Goal: Transaction & Acquisition: Book appointment/travel/reservation

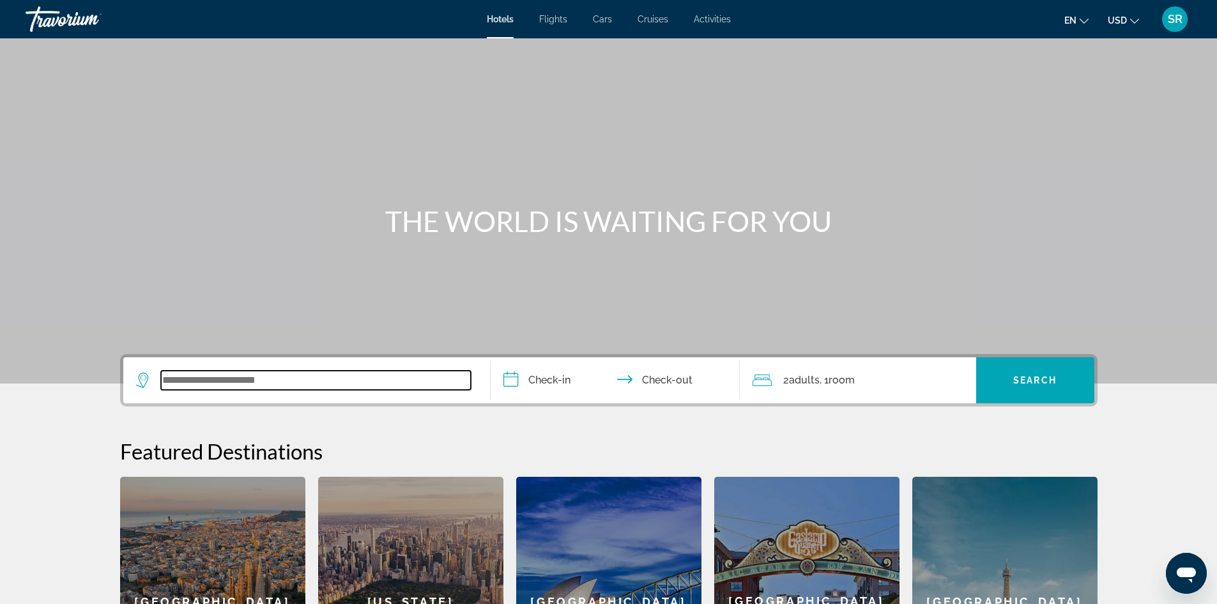
click at [175, 379] on input "Search widget" at bounding box center [316, 380] width 310 height 19
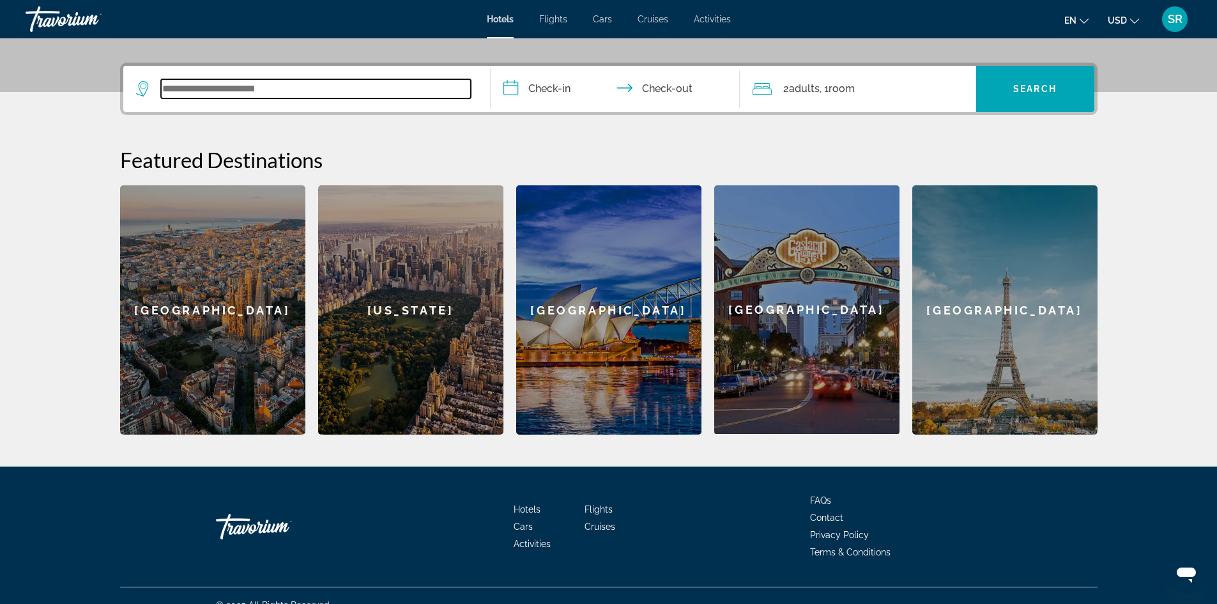
scroll to position [311, 0]
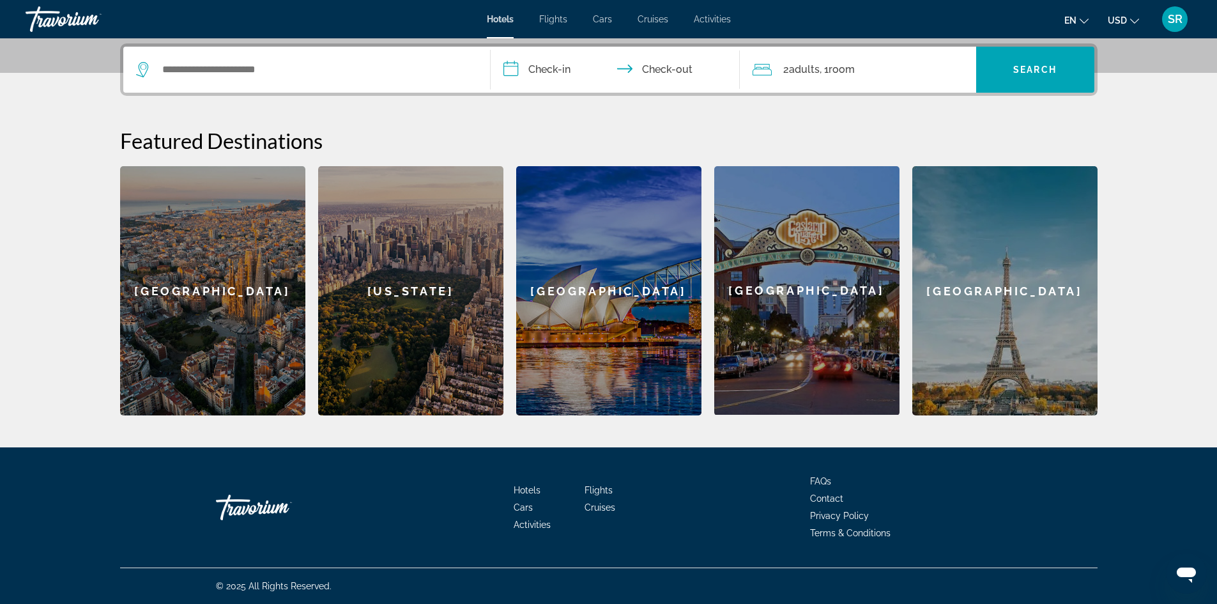
click at [190, 337] on div "[GEOGRAPHIC_DATA]" at bounding box center [212, 290] width 185 height 249
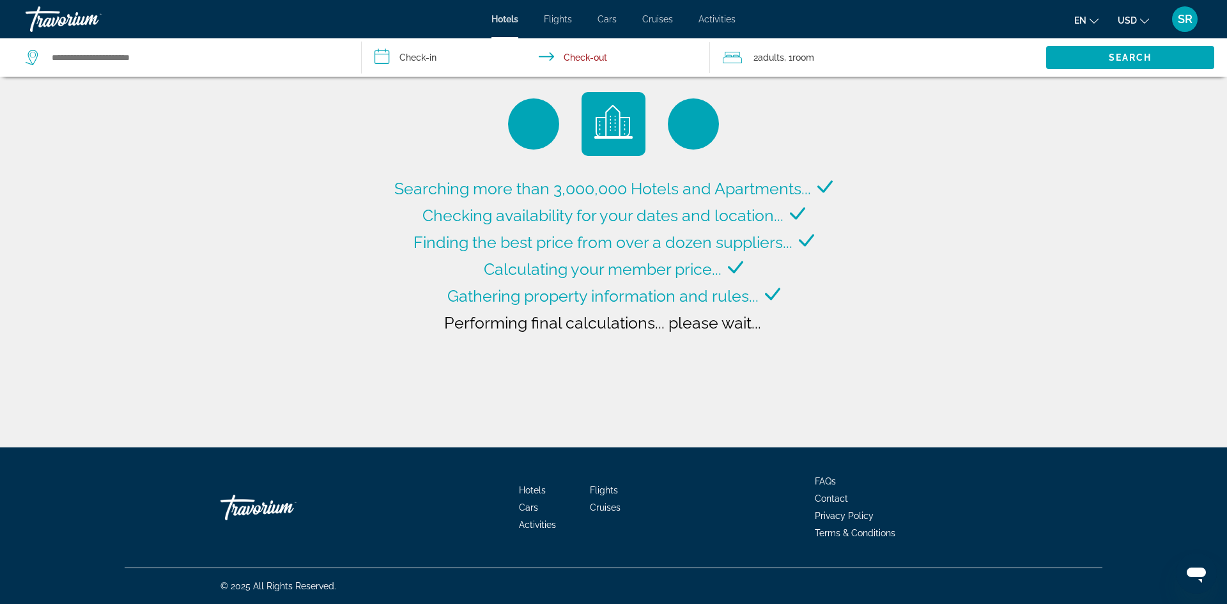
type input "**********"
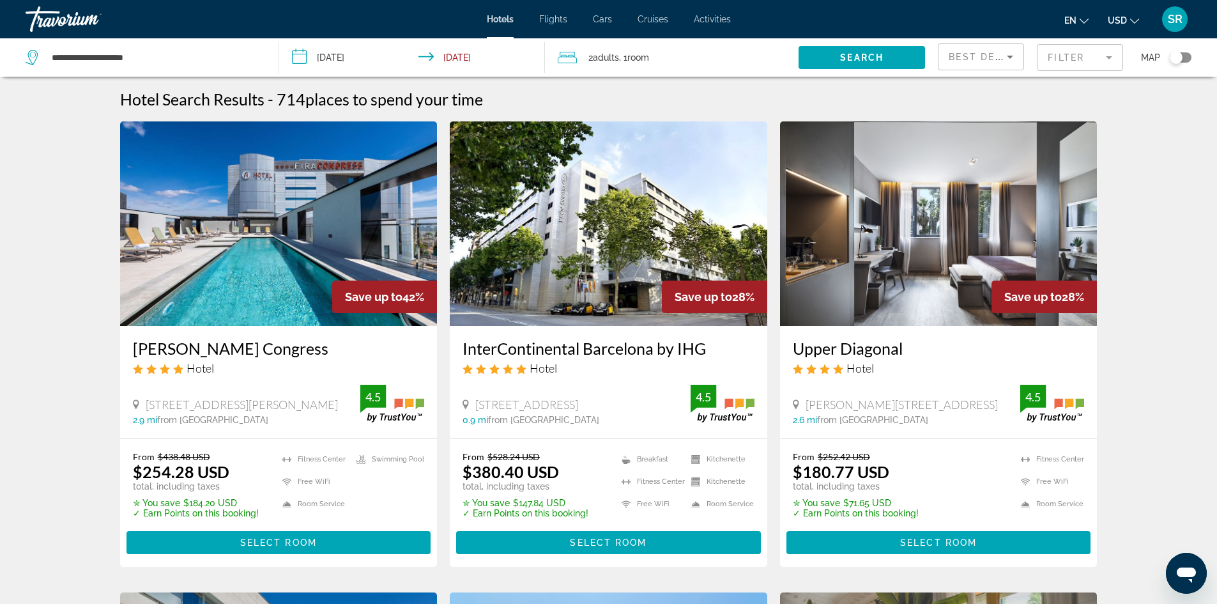
click at [276, 248] on img "Main content" at bounding box center [279, 223] width 318 height 204
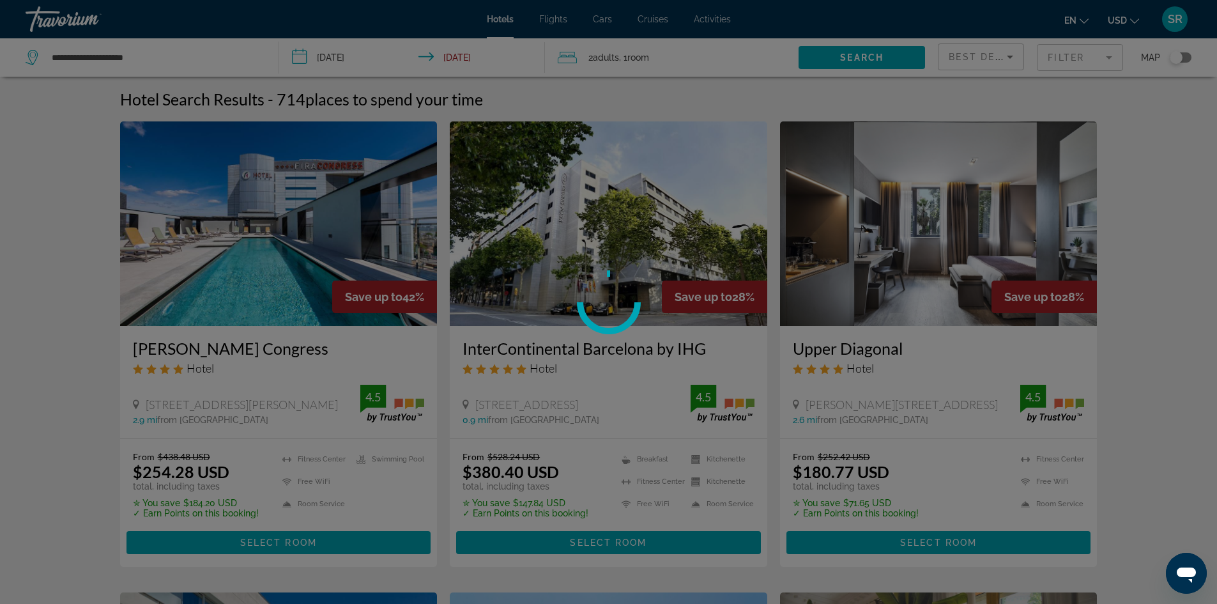
click at [773, 126] on div at bounding box center [608, 302] width 1217 height 604
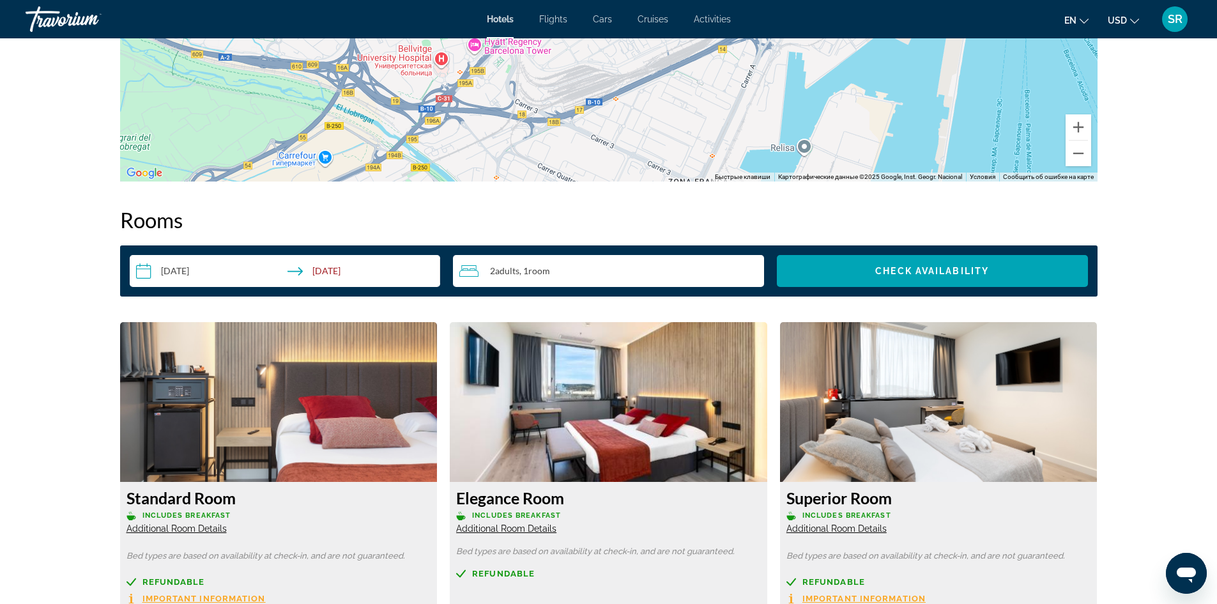
scroll to position [1491, 0]
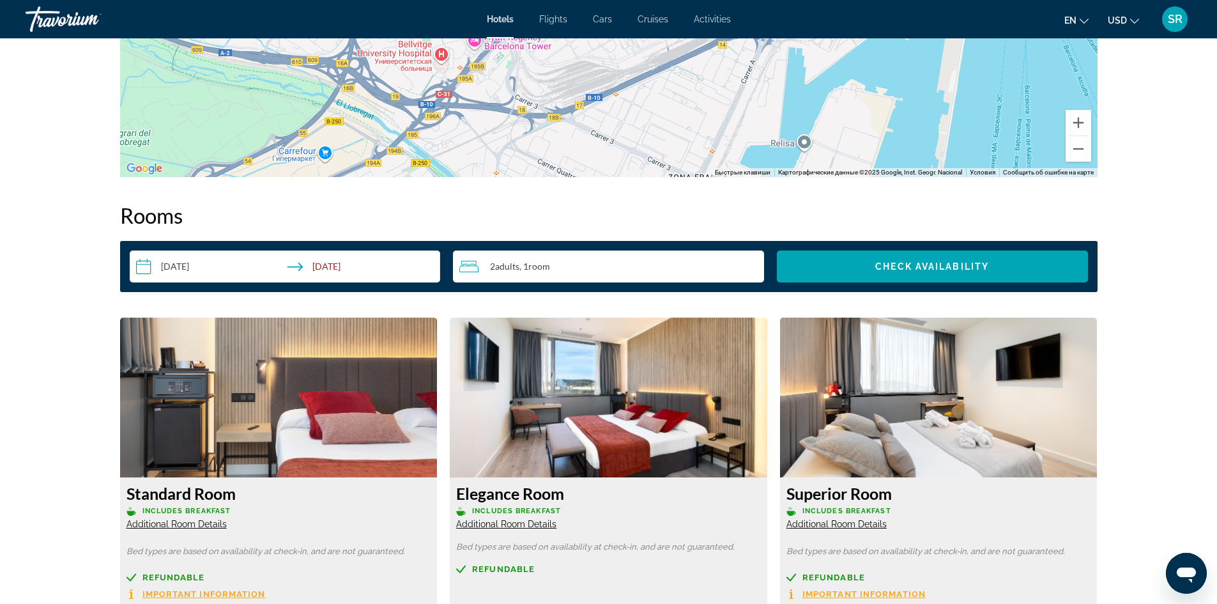
click at [135, 265] on input "**********" at bounding box center [288, 268] width 316 height 36
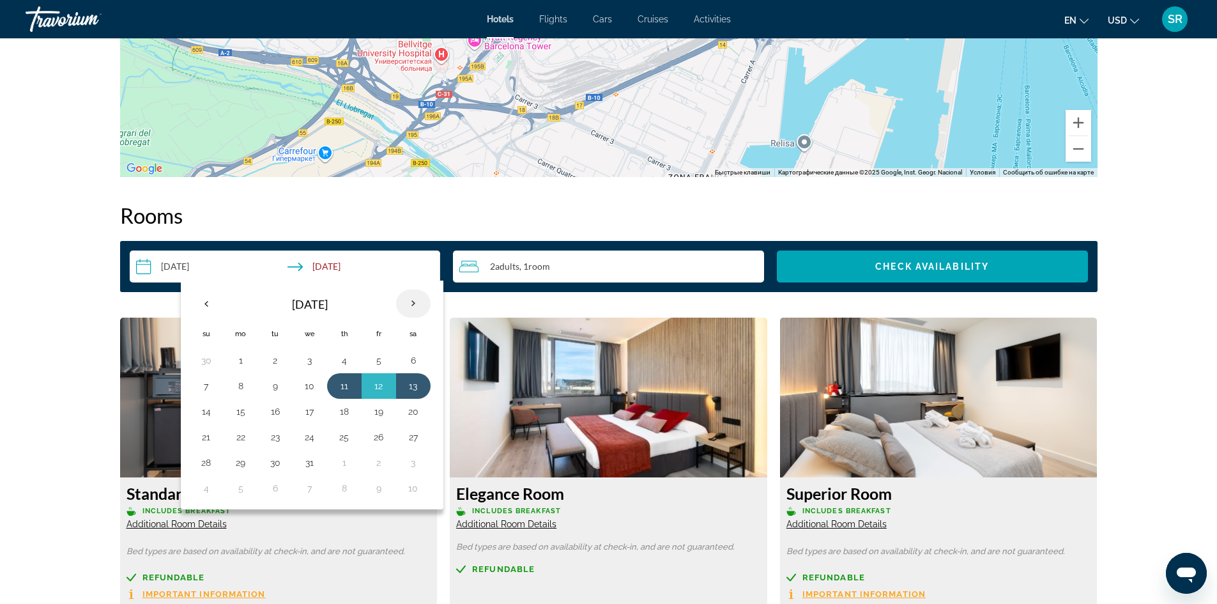
click at [414, 304] on th "Next month" at bounding box center [413, 303] width 35 height 28
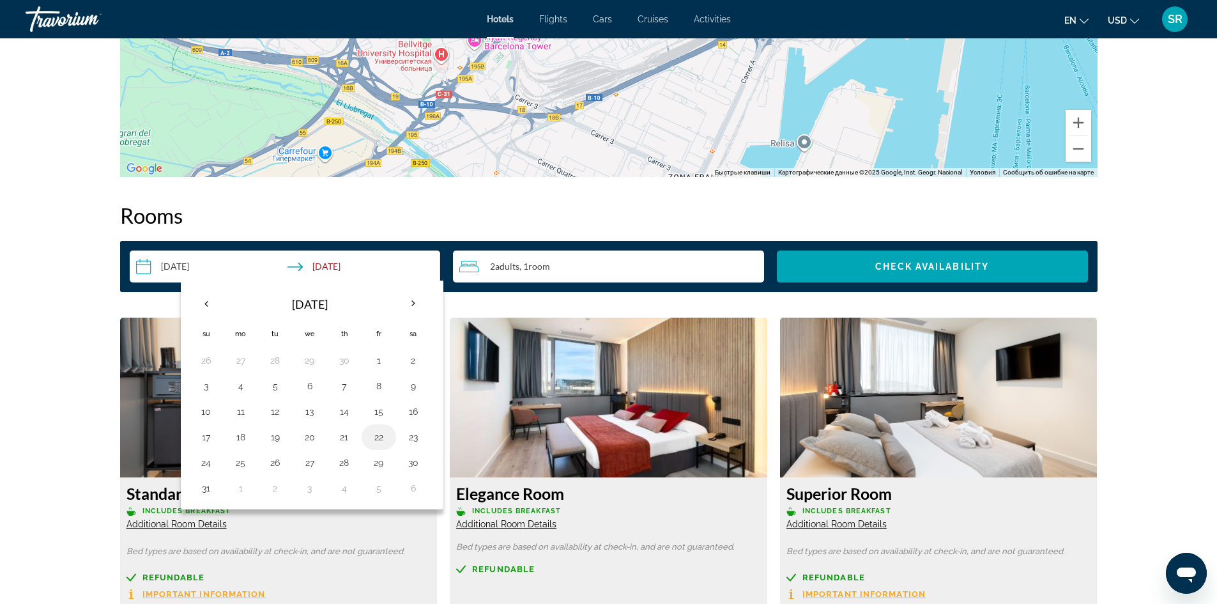
click at [383, 440] on button "22" at bounding box center [379, 437] width 20 height 18
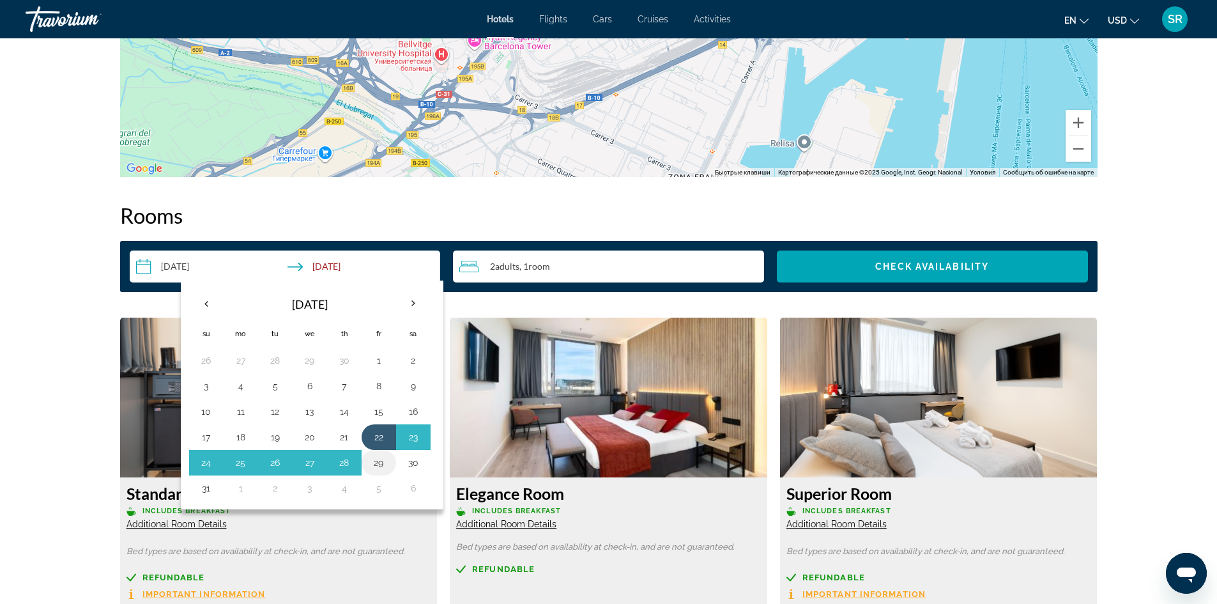
click at [380, 461] on button "29" at bounding box center [379, 463] width 20 height 18
type input "**********"
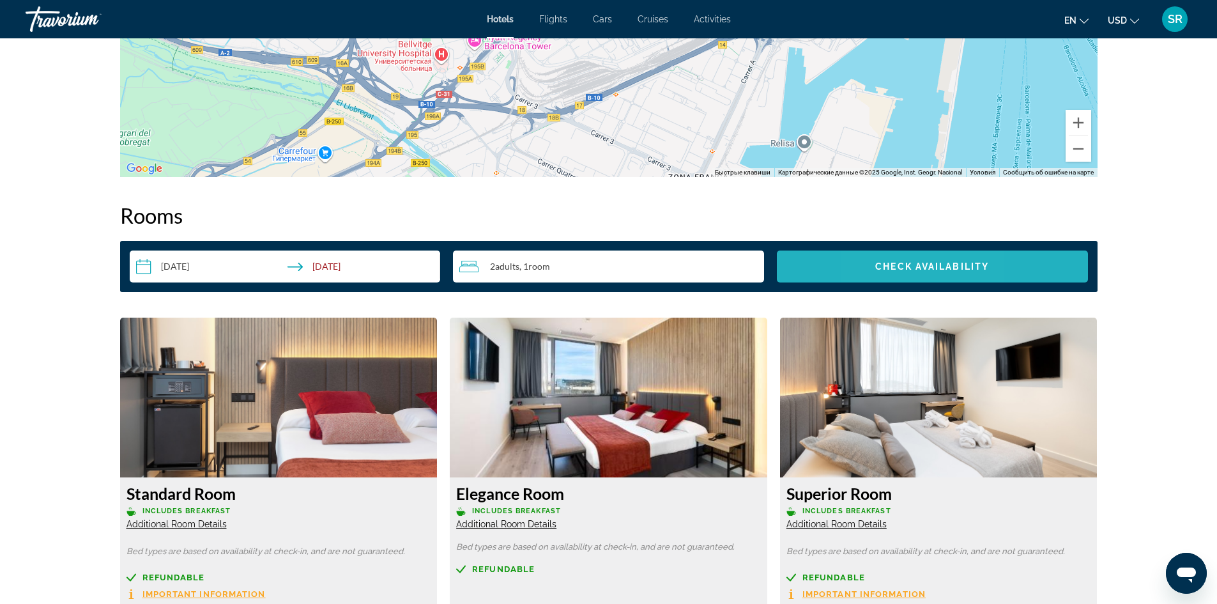
click at [884, 270] on span "Check Availability" at bounding box center [932, 266] width 114 height 10
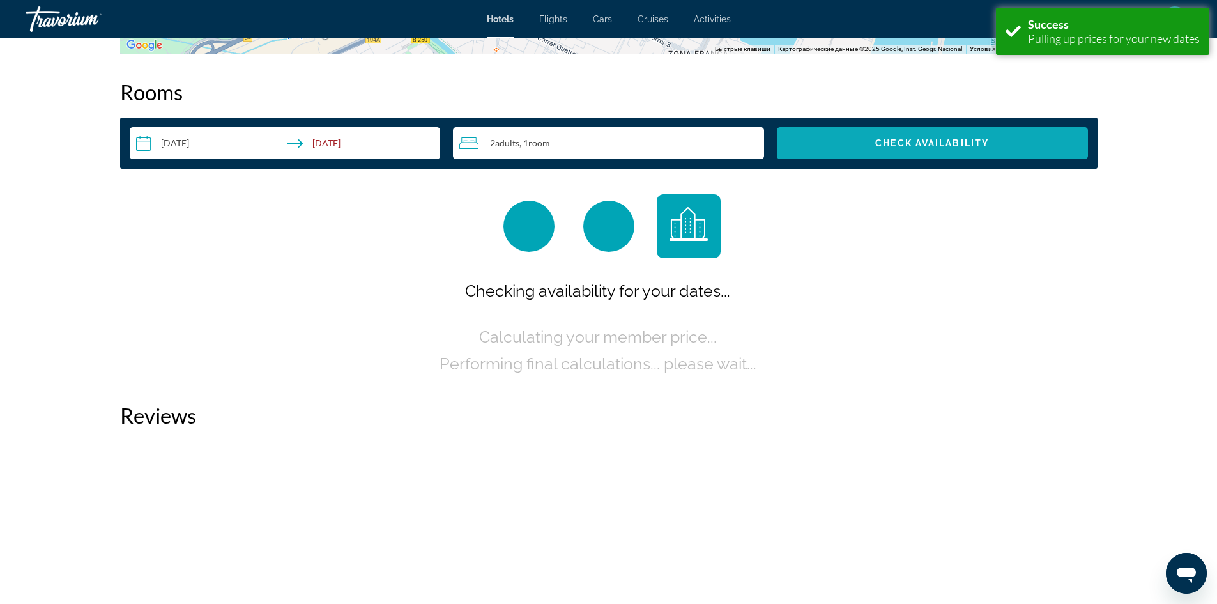
scroll to position [1617, 0]
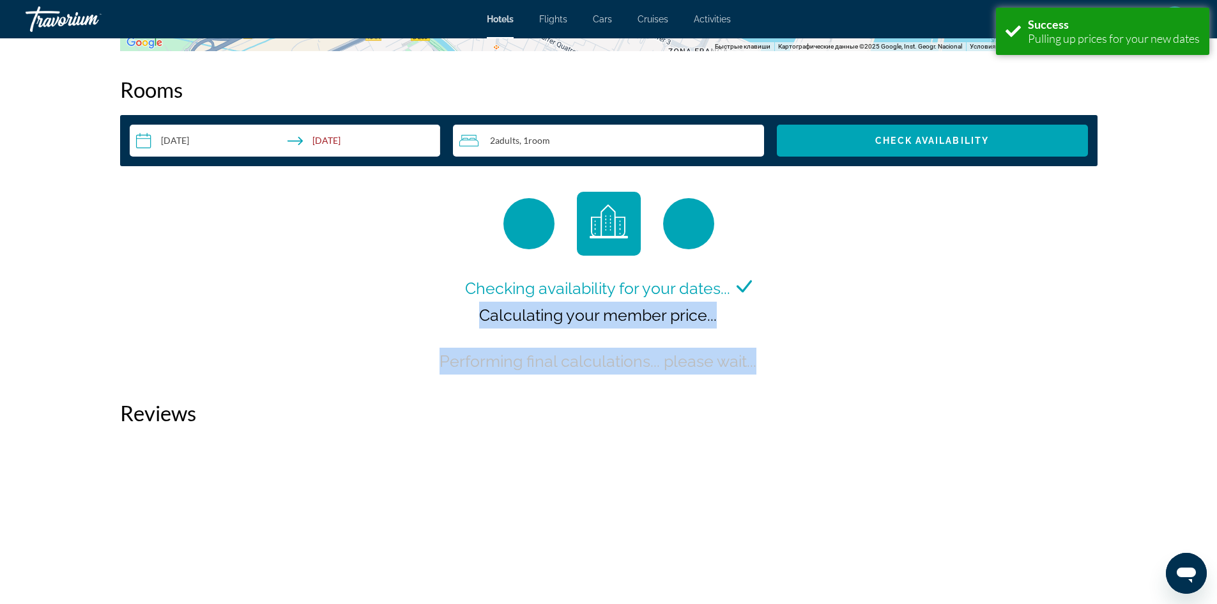
drag, startPoint x: 884, startPoint y: 270, endPoint x: 968, endPoint y: 330, distance: 103.9
click at [968, 330] on div "Checking availability for your dates... Calculating your member price... Perfor…" at bounding box center [609, 283] width 978 height 183
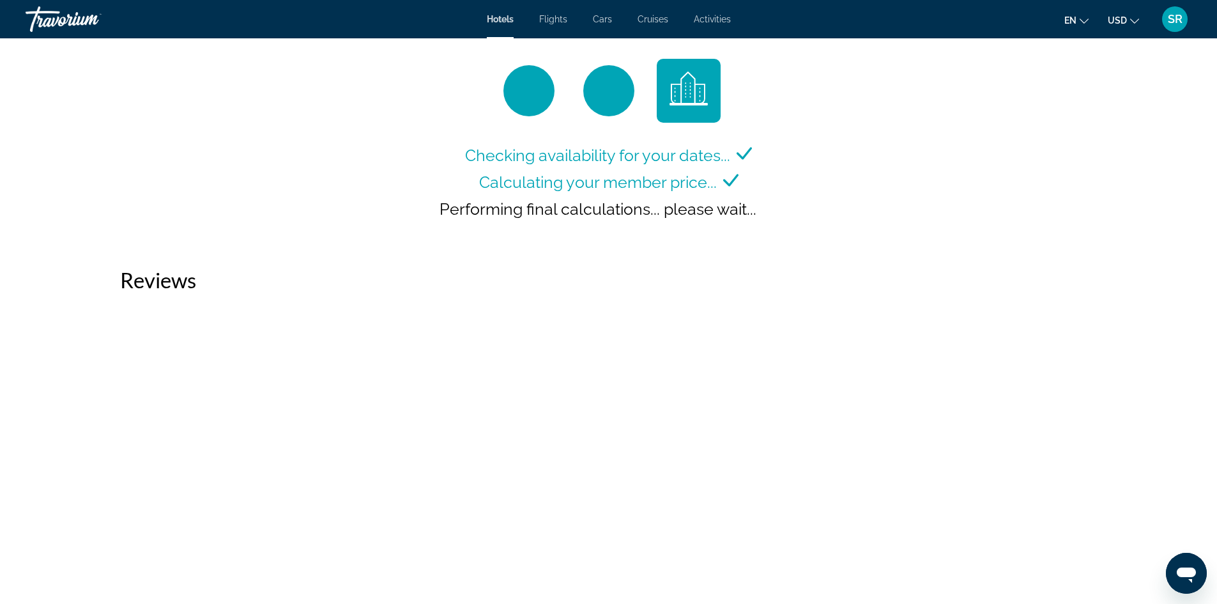
scroll to position [1856, 0]
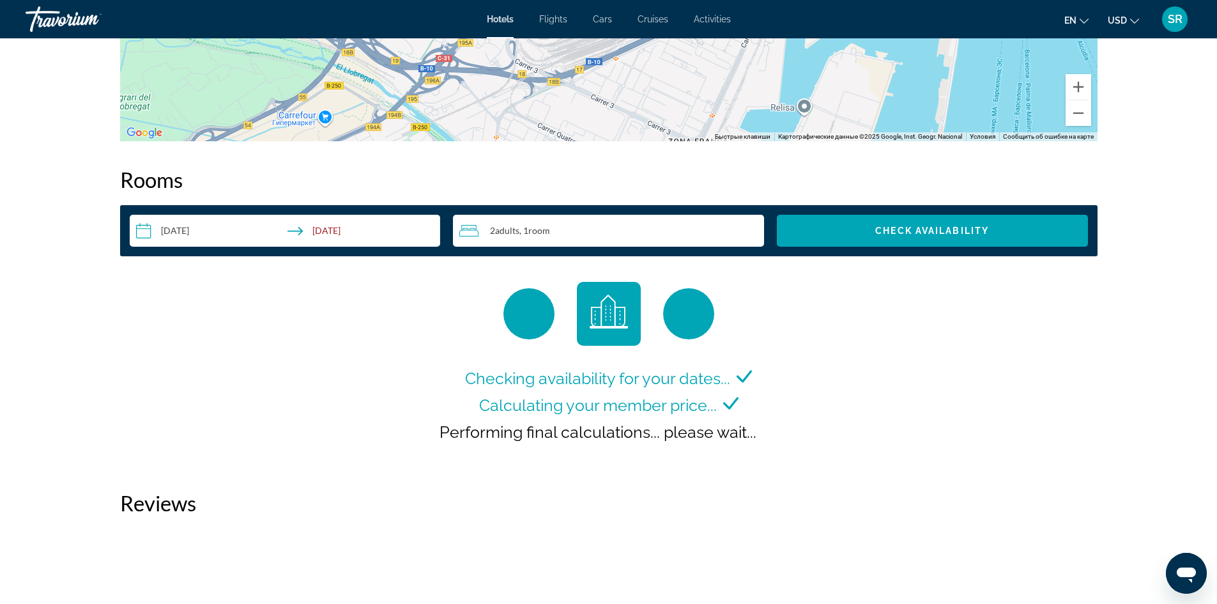
scroll to position [1533, 0]
